Goal: Connect with others: Connect with others

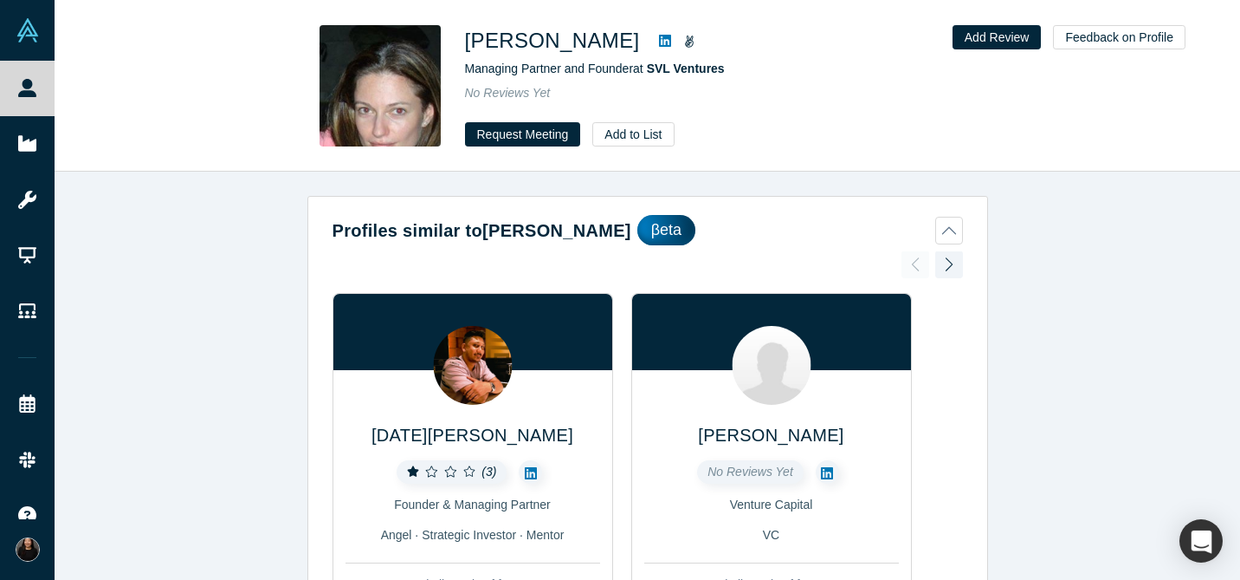
click at [671, 42] on icon at bounding box center [665, 41] width 12 height 12
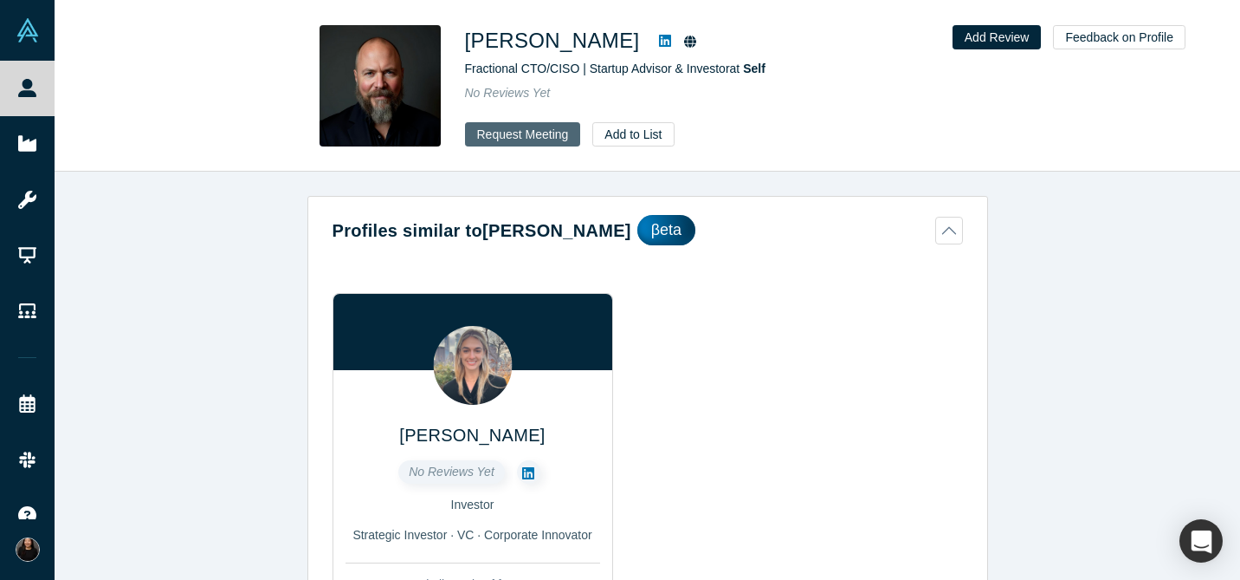
click at [522, 136] on button "Request Meeting" at bounding box center [523, 134] width 116 height 24
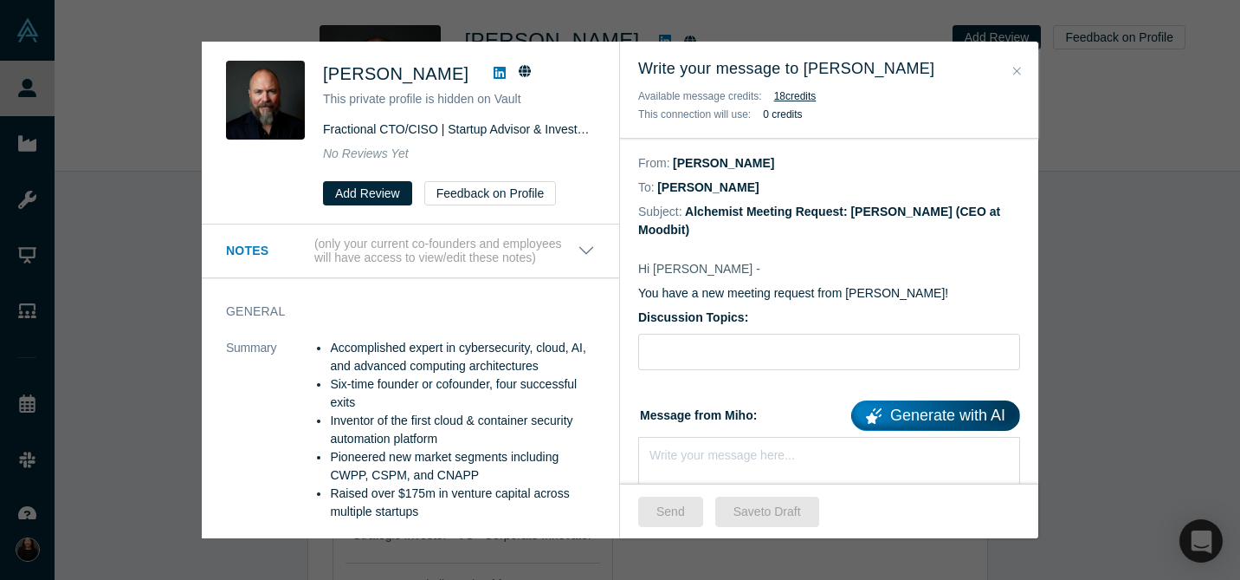
click at [1014, 72] on icon "Close" at bounding box center [1018, 71] width 8 height 12
